Goal: Communication & Community: Ask a question

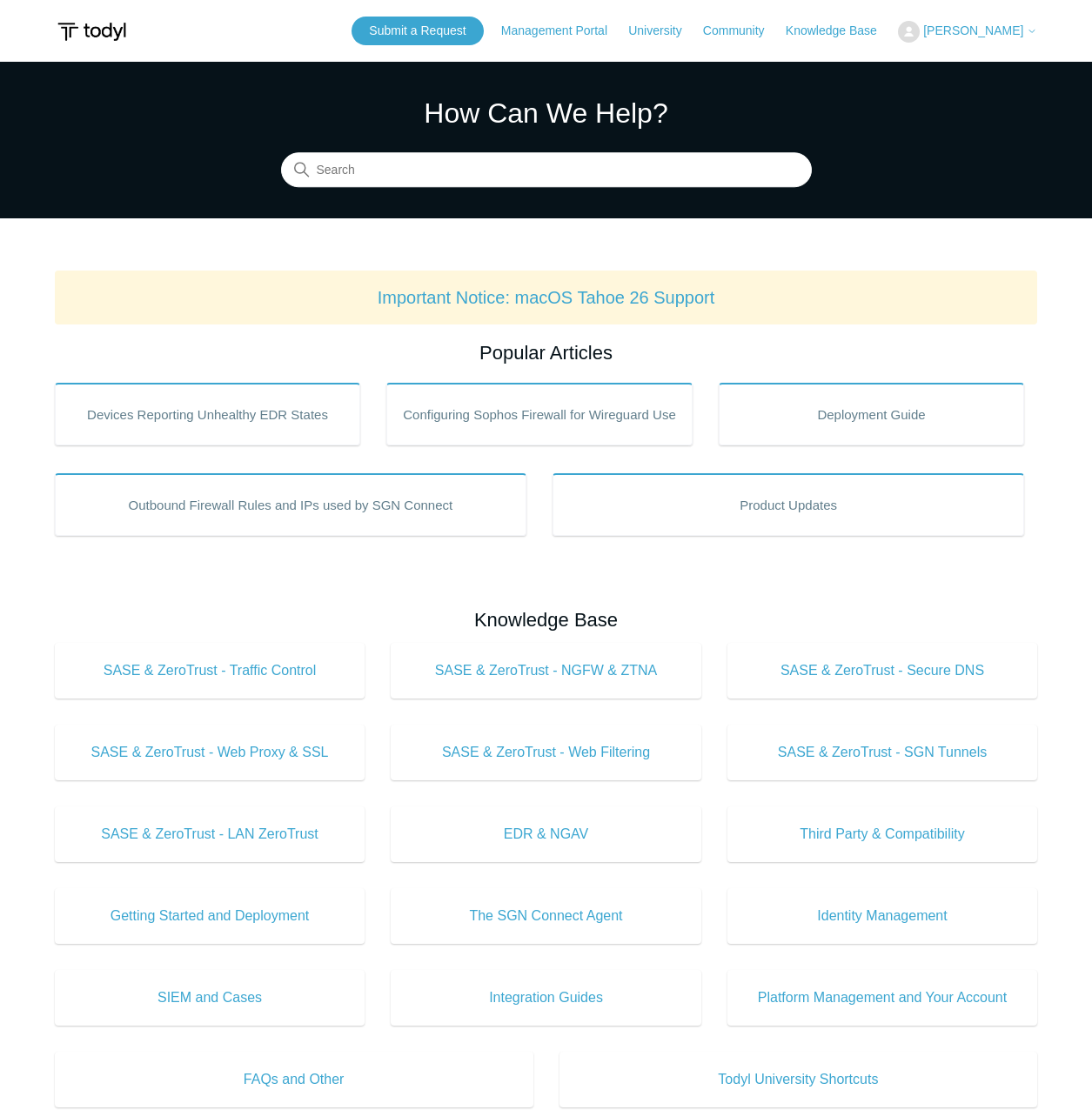
click at [1033, 36] on icon at bounding box center [1032, 32] width 10 height 11
click at [1039, 36] on body "Skip to main content Submit a Request Management Portal University Community Kn…" at bounding box center [546, 844] width 1092 height 1689
click at [483, 42] on link "Submit a Request" at bounding box center [417, 31] width 131 height 29
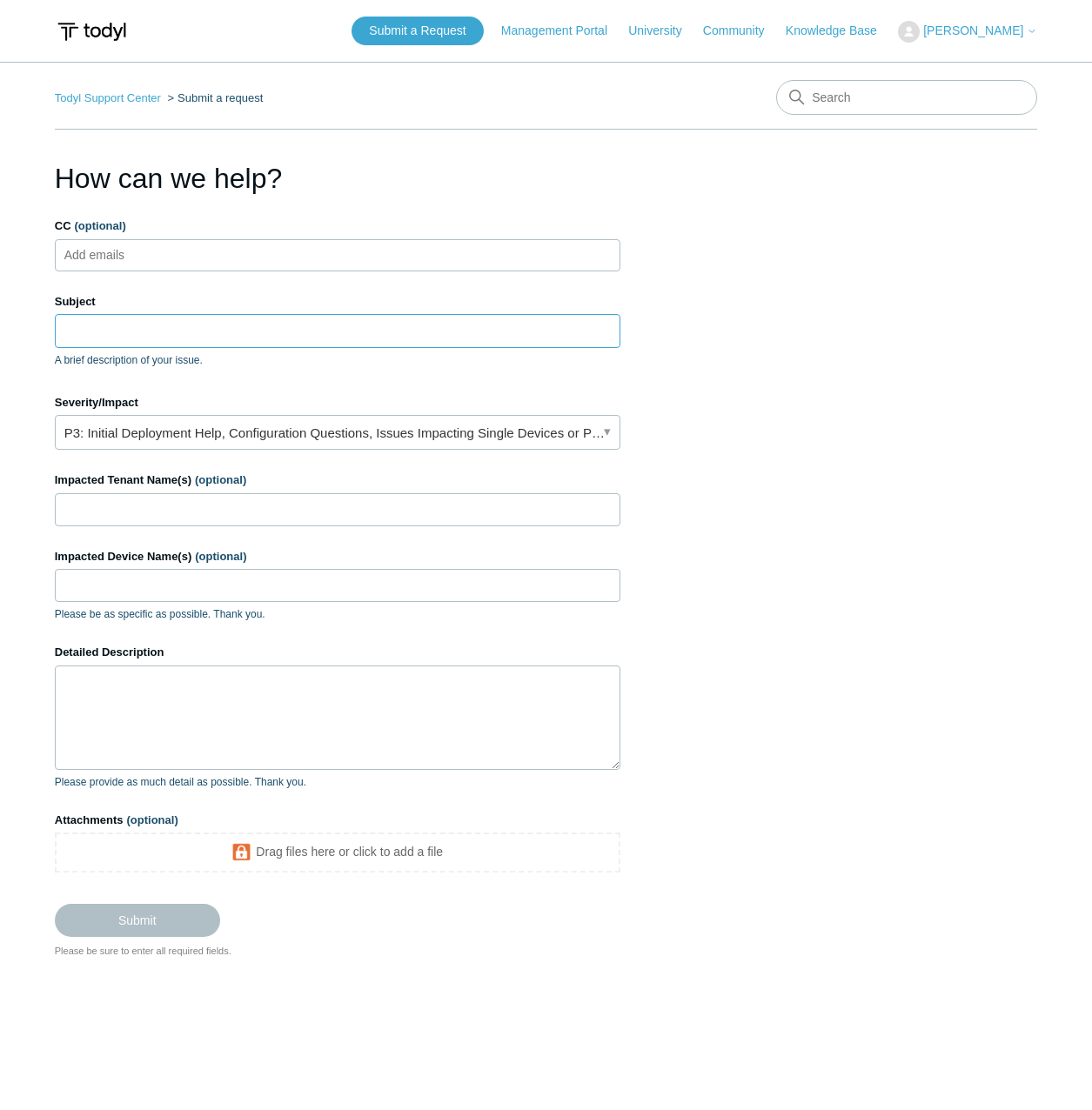
click at [128, 328] on input "Subject" at bounding box center [338, 331] width 565 height 33
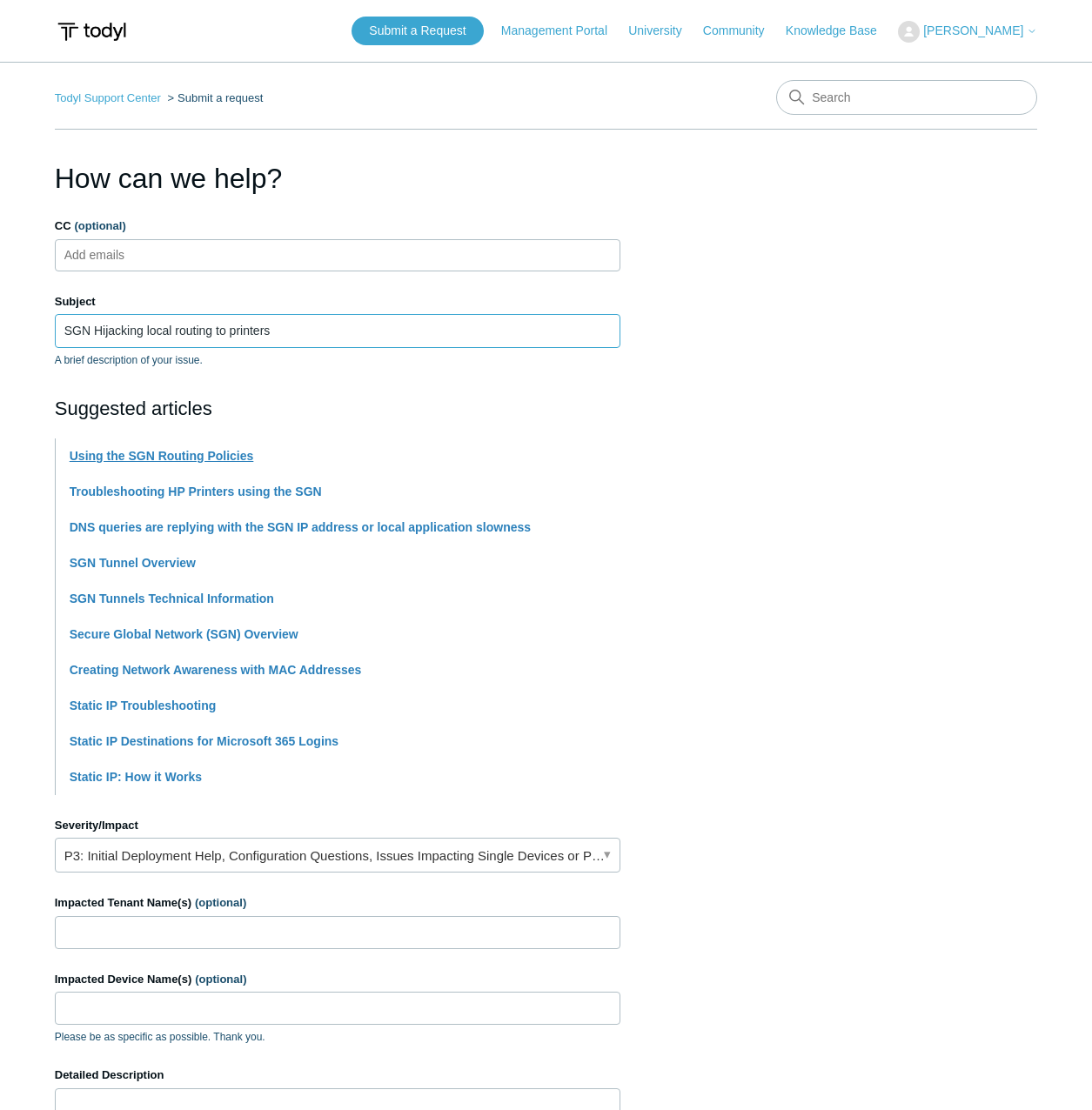
type input "SGN Hijacking local routing to printers"
click at [305, 332] on input "SGN Hijacking local routing to printers" at bounding box center [338, 331] width 565 height 33
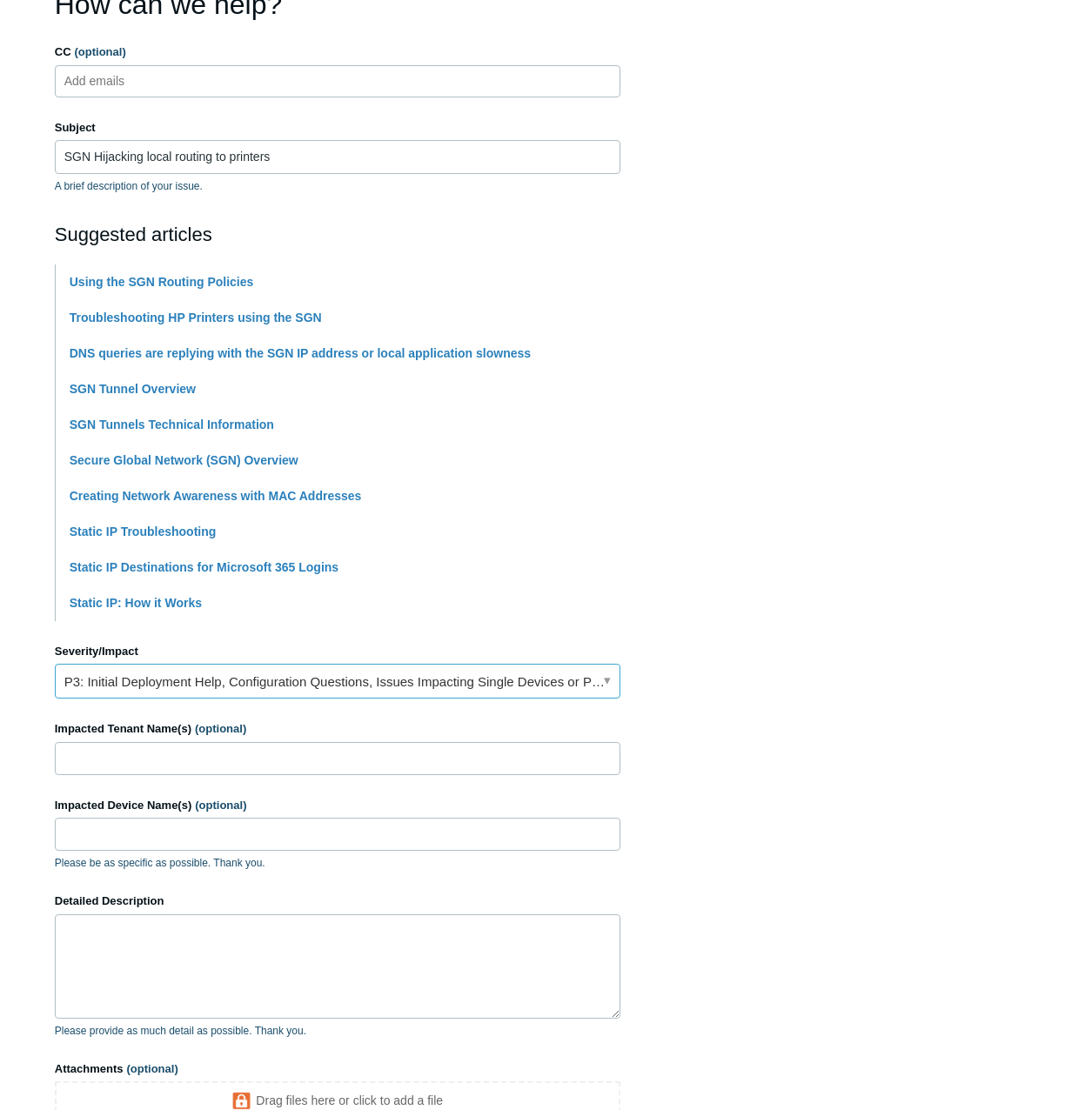
click at [237, 688] on link "P3: Initial Deployment Help, Configuration Questions, Issues Impacting Single D…" at bounding box center [338, 681] width 565 height 35
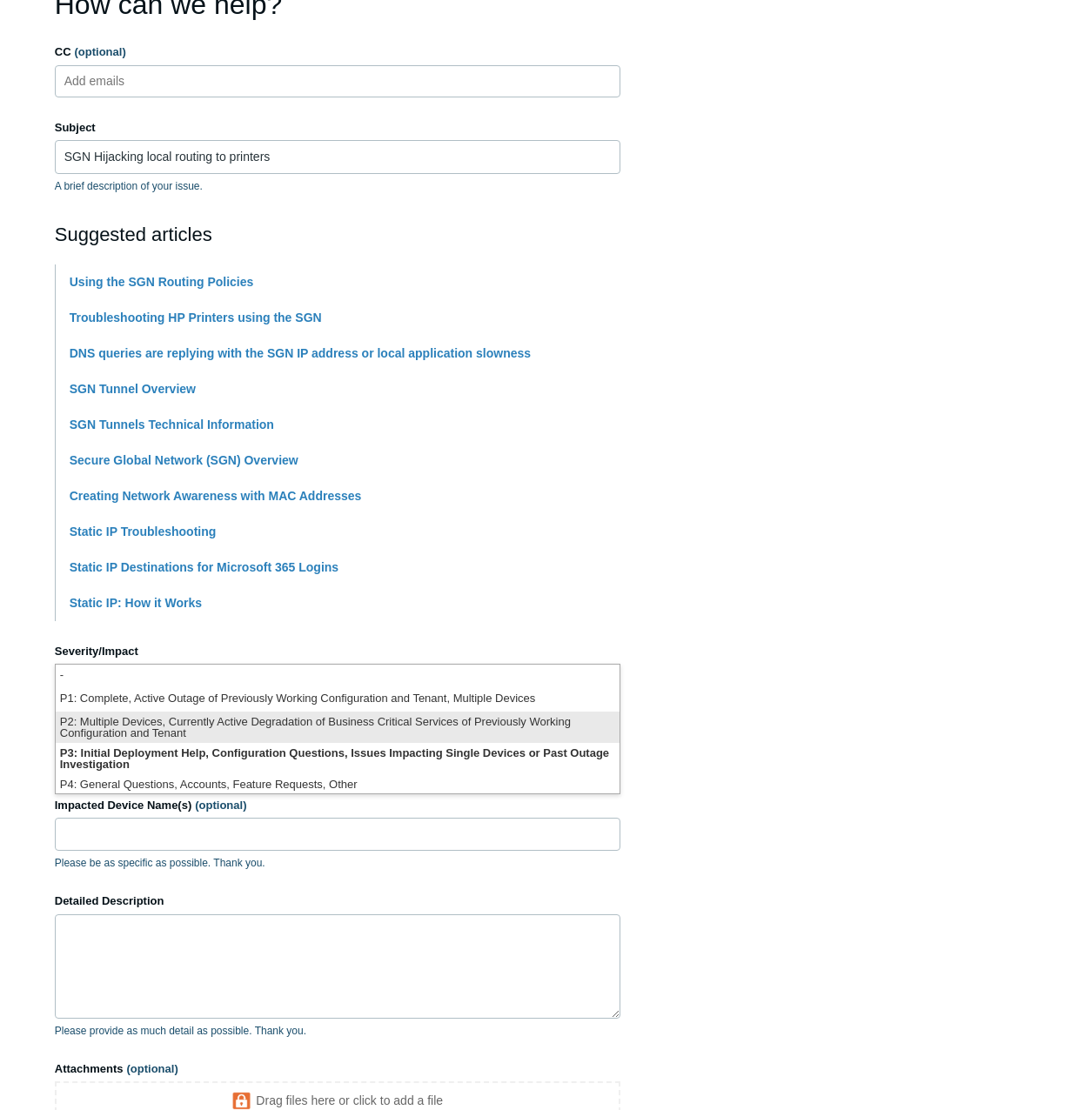
click at [231, 724] on li "P2: Multiple Devices, Currently Active Degradation of Business Critical Service…" at bounding box center [338, 727] width 564 height 32
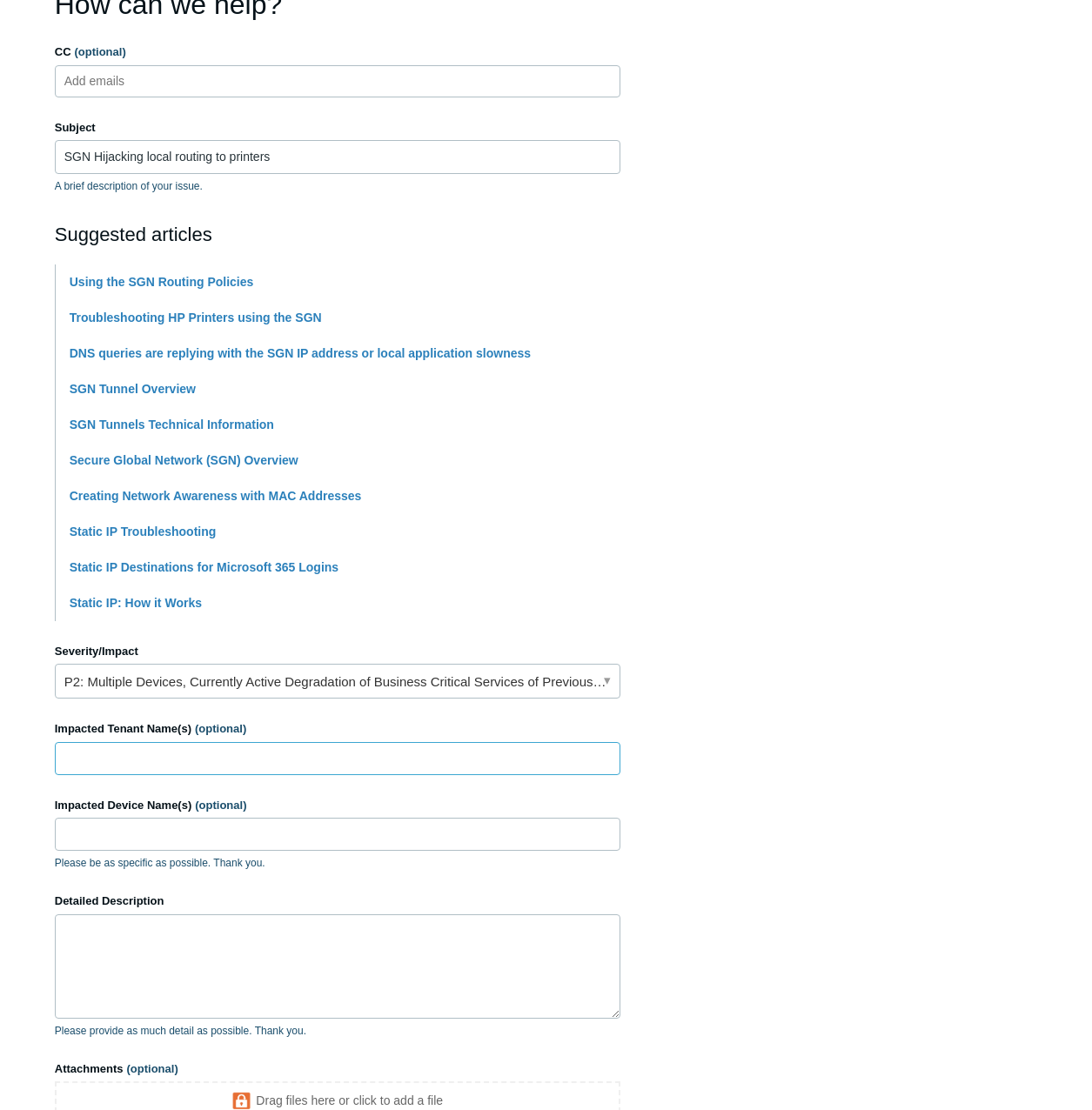
click at [233, 771] on input "Impacted Tenant Name(s) (optional)" at bounding box center [338, 759] width 565 height 33
type input "i"
type input "IMCORP"
click at [231, 837] on input "Impacted Device Name(s) (optional)" at bounding box center [338, 834] width 565 height 33
click at [129, 836] on input "Impacted Device Name(s) (optional)" at bounding box center [338, 834] width 565 height 33
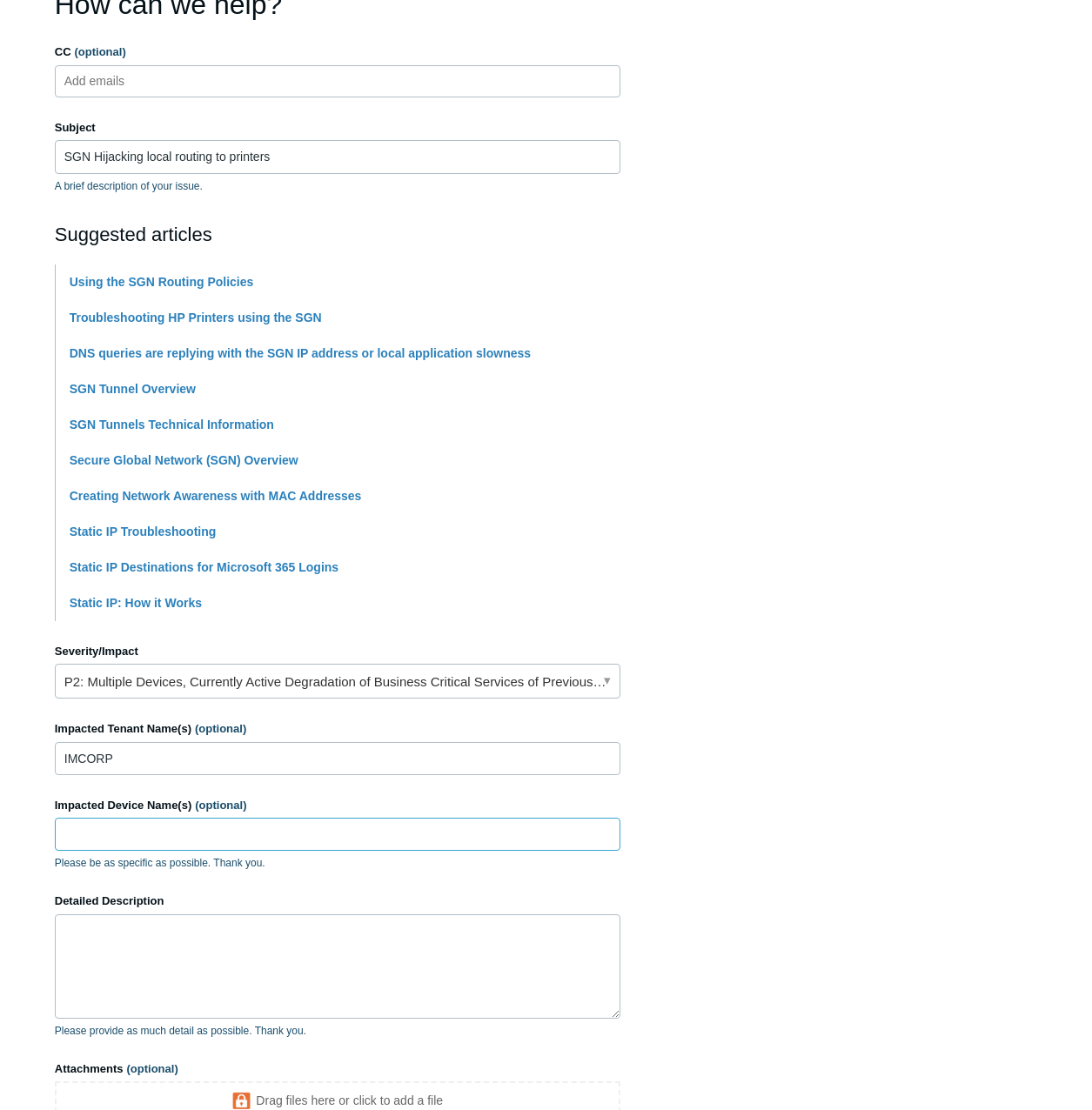
paste input "VICTORIASANDOVAL"
type input "VICTORIASANDOVAL"
click at [216, 951] on textarea "Detailed Description" at bounding box center [338, 966] width 565 height 104
click at [589, 936] on textarea "Cannot reach local printer on office network, traffic is getting routed through…" at bounding box center [338, 966] width 565 height 104
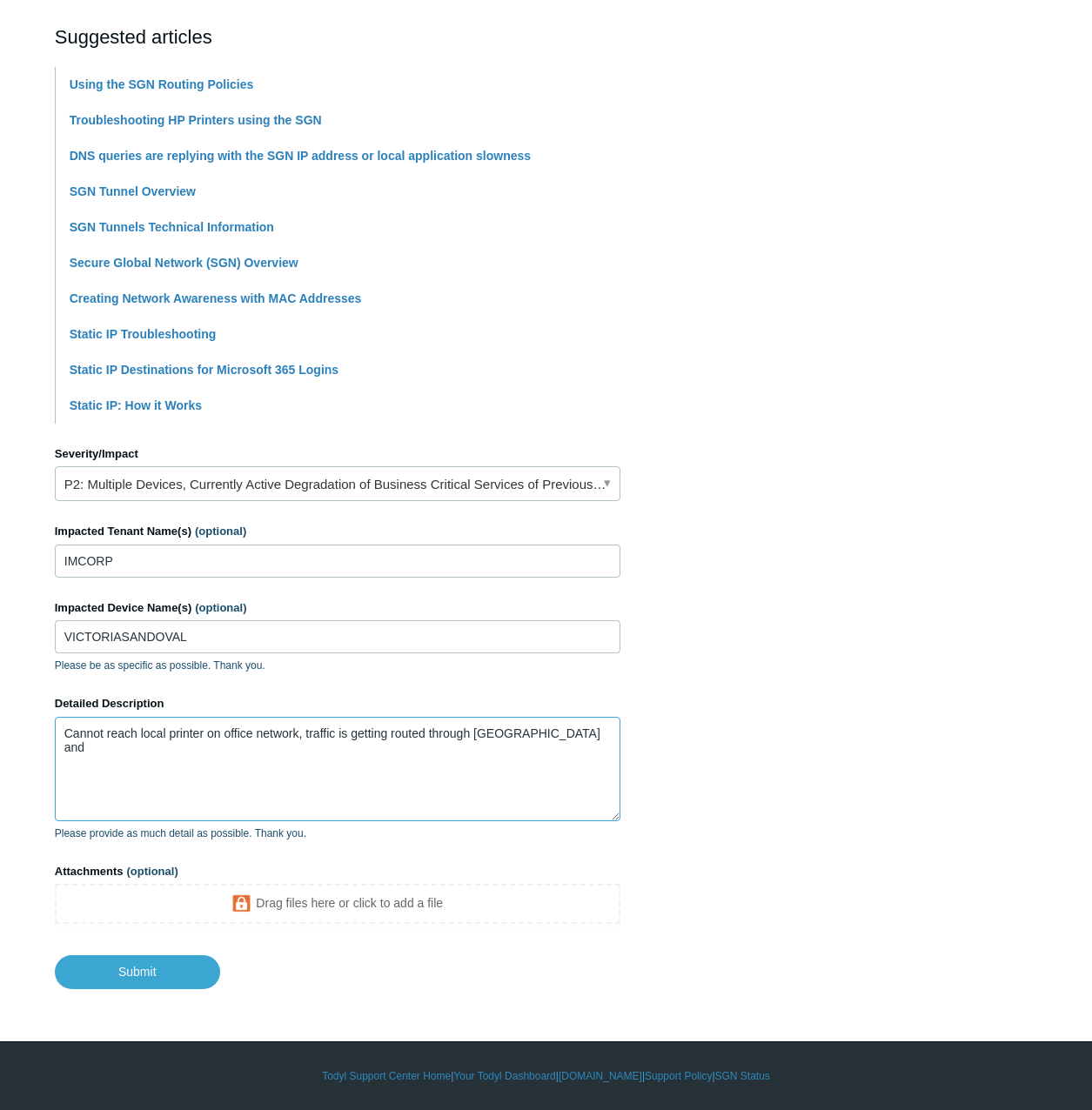
click at [305, 782] on textarea "Cannot reach local printer on office network, traffic is getting routed through…" at bounding box center [338, 769] width 565 height 104
click at [539, 748] on textarea "Cannot reach local printer on office network, traffic is getting routed through…" at bounding box center [338, 769] width 565 height 104
click at [369, 767] on textarea "Cannot reach local printer on office network, traffic is getting routed through…" at bounding box center [338, 769] width 565 height 104
click at [547, 737] on textarea "Cannot reach local printer on office network, traffic is getting routed through…" at bounding box center [338, 769] width 565 height 104
click at [239, 755] on textarea "Cannot reach local printer on office network, traffic is getting routed through…" at bounding box center [338, 769] width 565 height 104
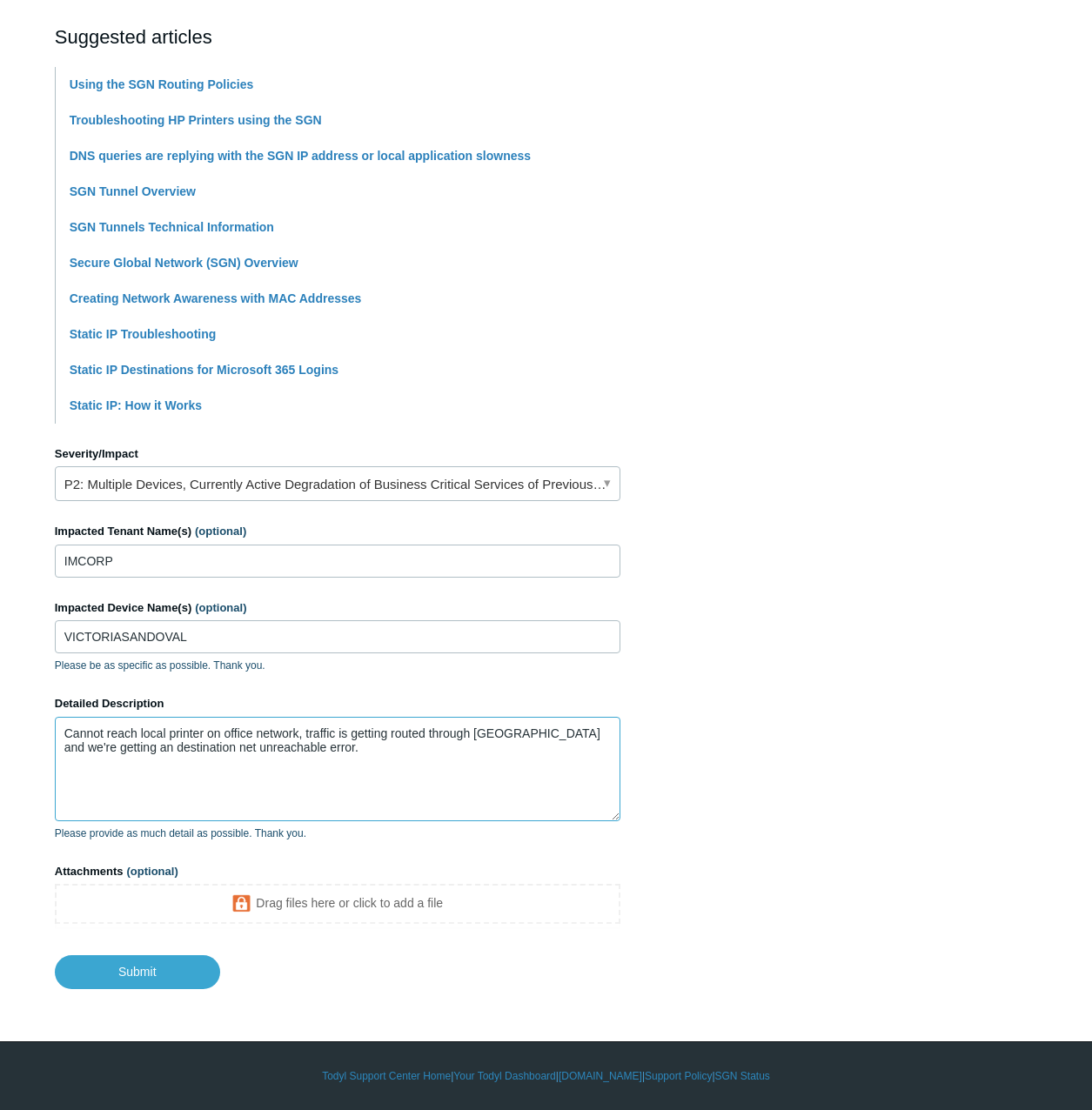
click at [224, 734] on textarea "Cannot reach local printer on office network, traffic is getting routed through…" at bounding box center [338, 769] width 565 height 104
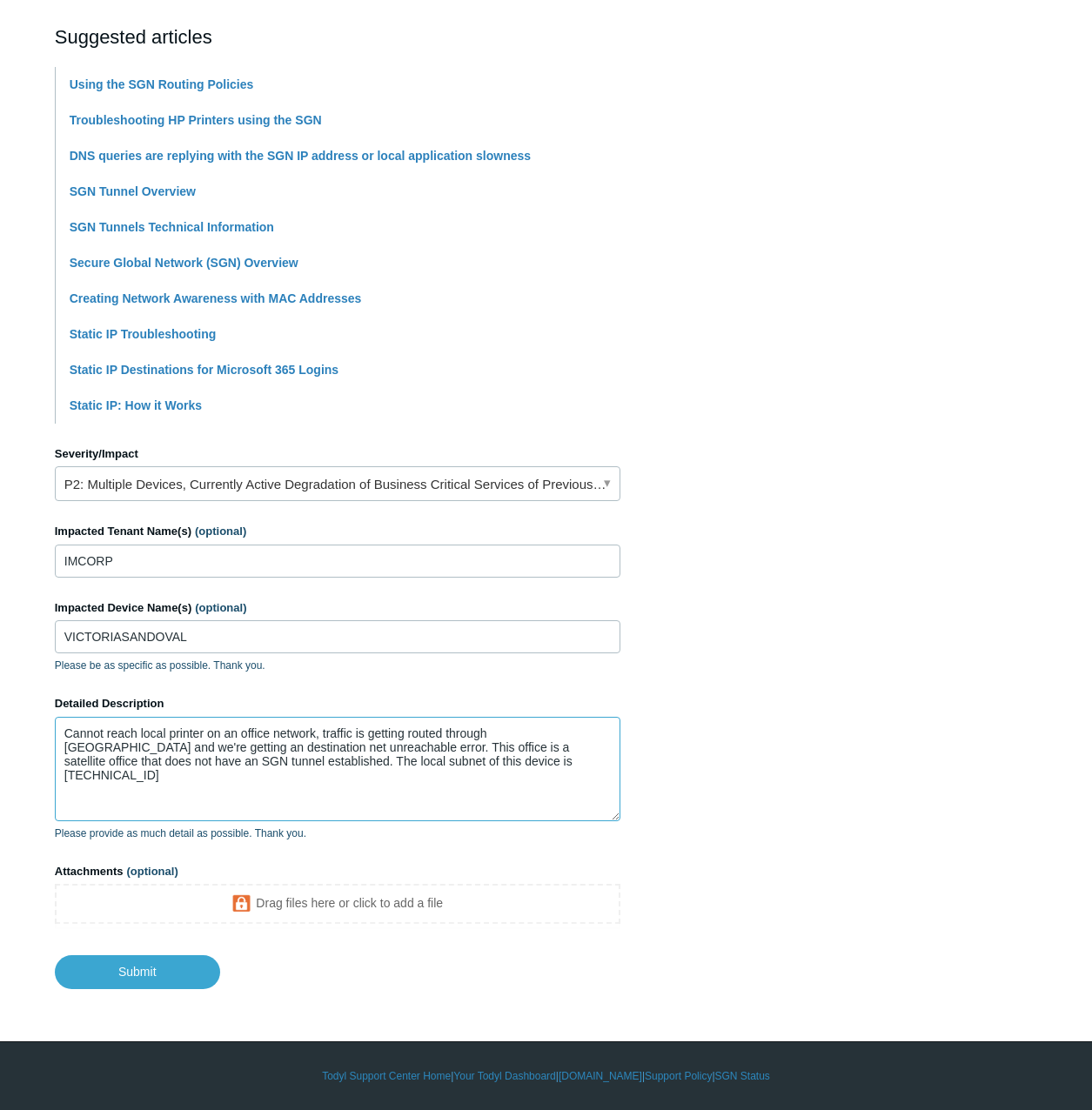
click at [456, 758] on textarea "Cannot reach local printer on an office network, traffic is getting routed thro…" at bounding box center [338, 769] width 565 height 104
click at [117, 748] on textarea "Cannot reach local printer on an office network, traffic is getting routed thro…" at bounding box center [338, 769] width 565 height 104
click at [292, 750] on textarea "Cannot reach local printer on an office network, traffic is getting routed thro…" at bounding box center [338, 769] width 565 height 104
click at [326, 777] on textarea "Cannot reach local printer on an office network, traffic is getting routed thro…" at bounding box center [338, 769] width 565 height 104
click at [324, 789] on textarea "Cannot reach local printer on an office network, traffic is getting routed thro…" at bounding box center [338, 769] width 565 height 104
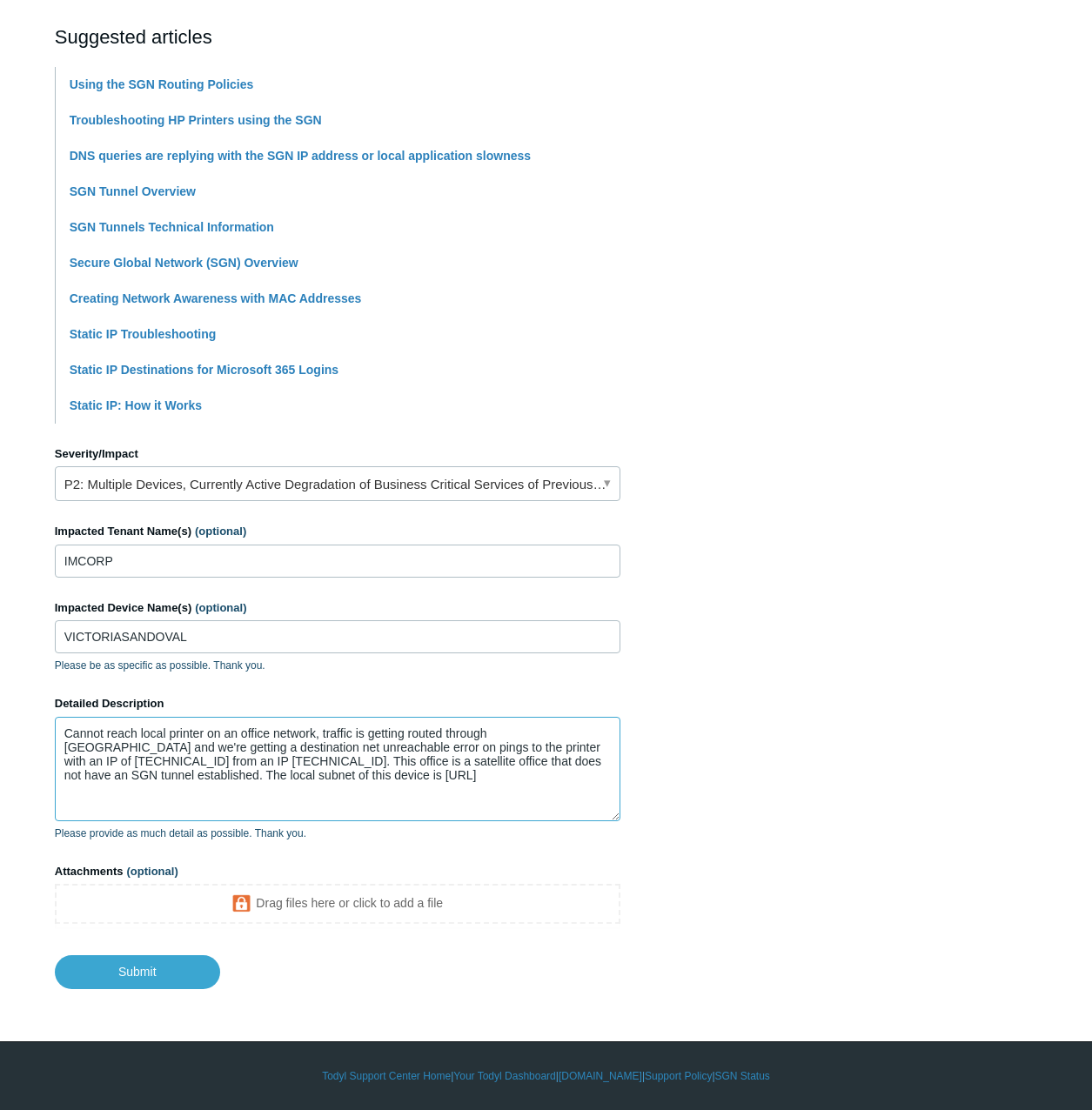
click at [312, 779] on textarea "Cannot reach local printer on an office network, traffic is getting routed thro…" at bounding box center [338, 769] width 565 height 104
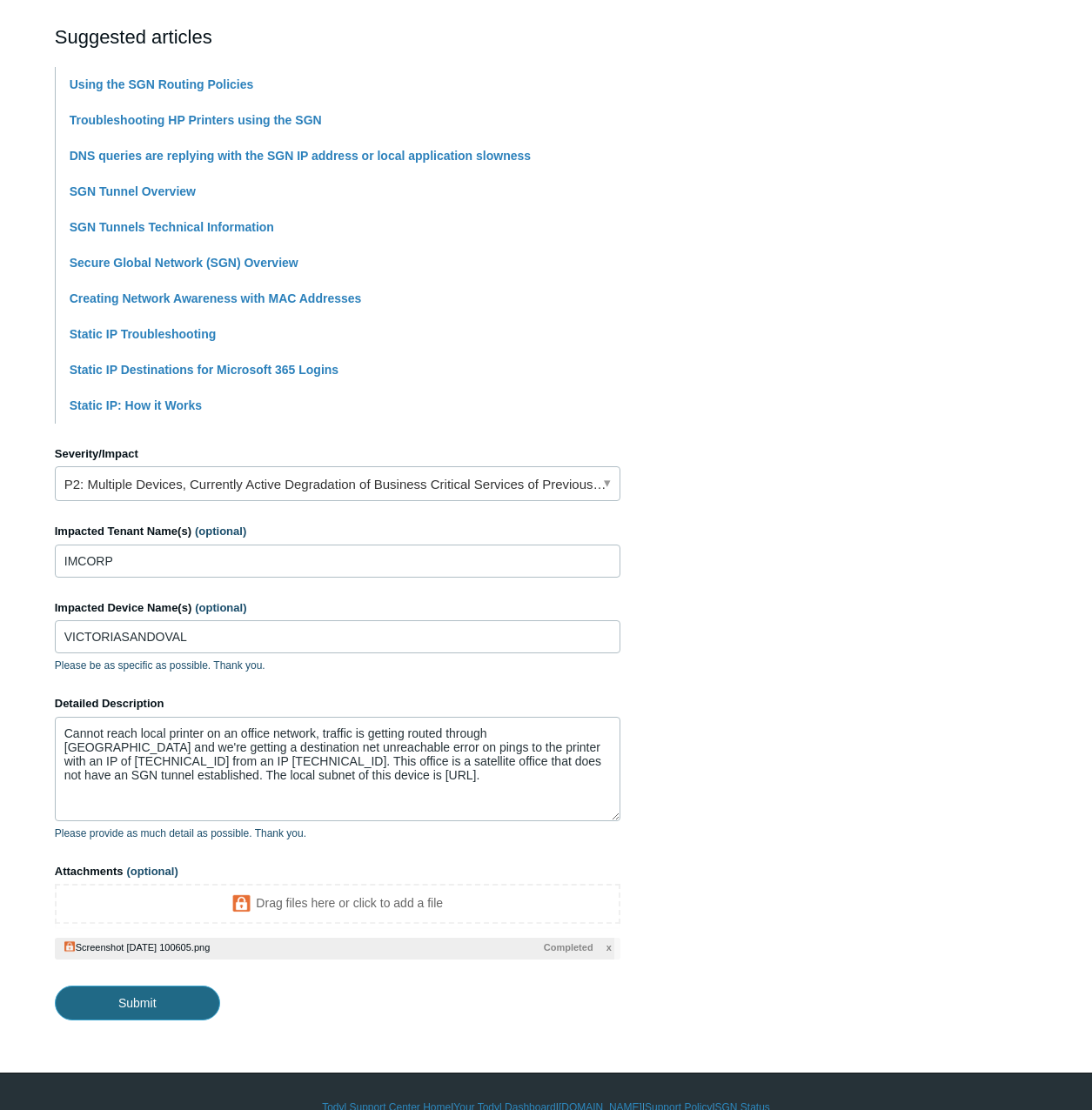
click at [173, 993] on input "Submit" at bounding box center [137, 1003] width 165 height 35
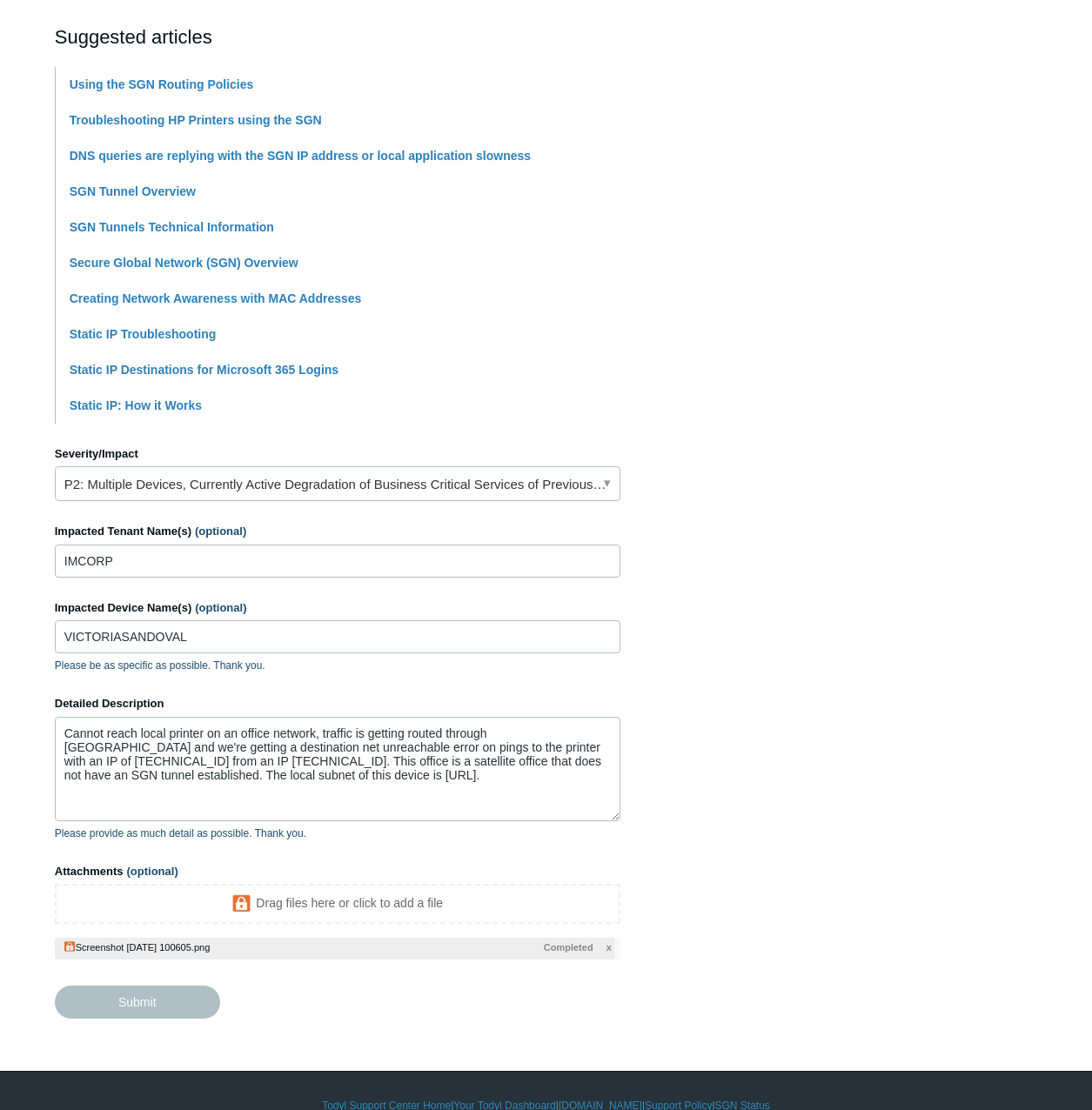
type textarea "Cannot reach local printer on an office network, traffic is getting routed thro…"
